Goal: Task Accomplishment & Management: Use online tool/utility

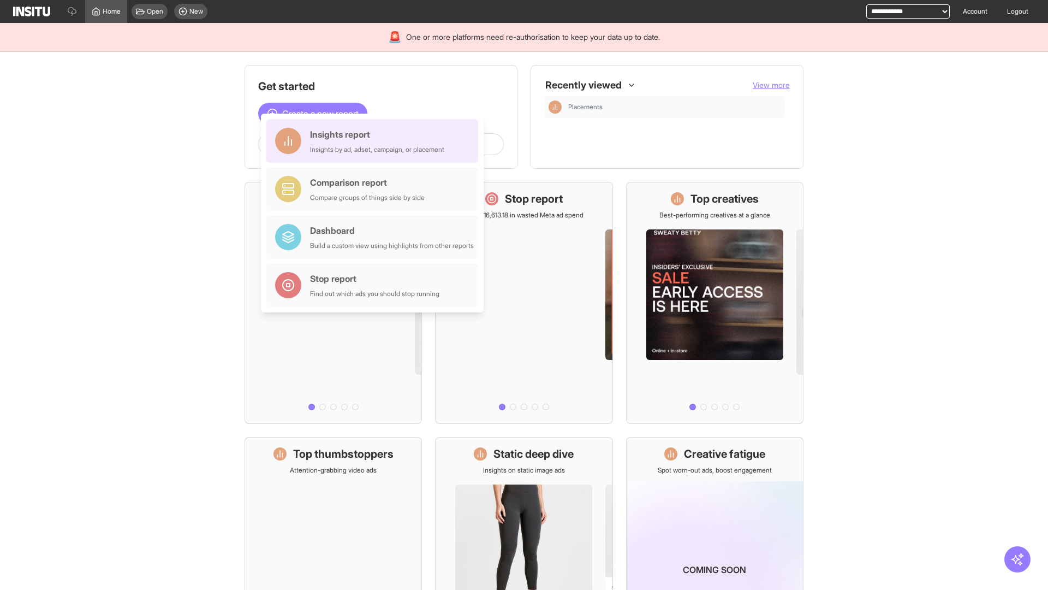
click at [375, 141] on div "Insights report Insights by ad, adset, campaign, or placement" at bounding box center [377, 141] width 134 height 26
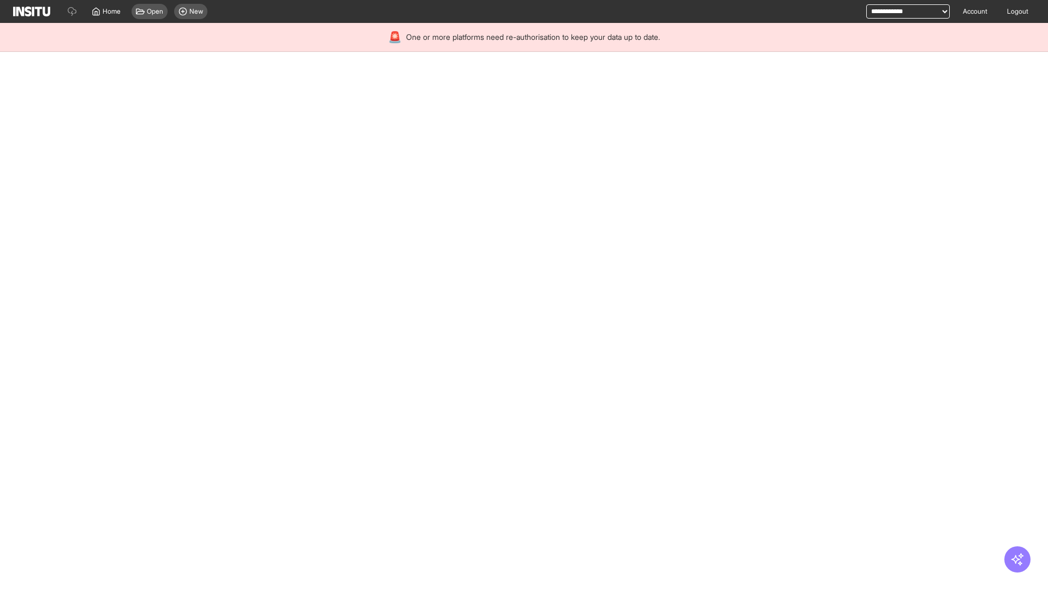
select select "**"
